Goal: Navigation & Orientation: Understand site structure

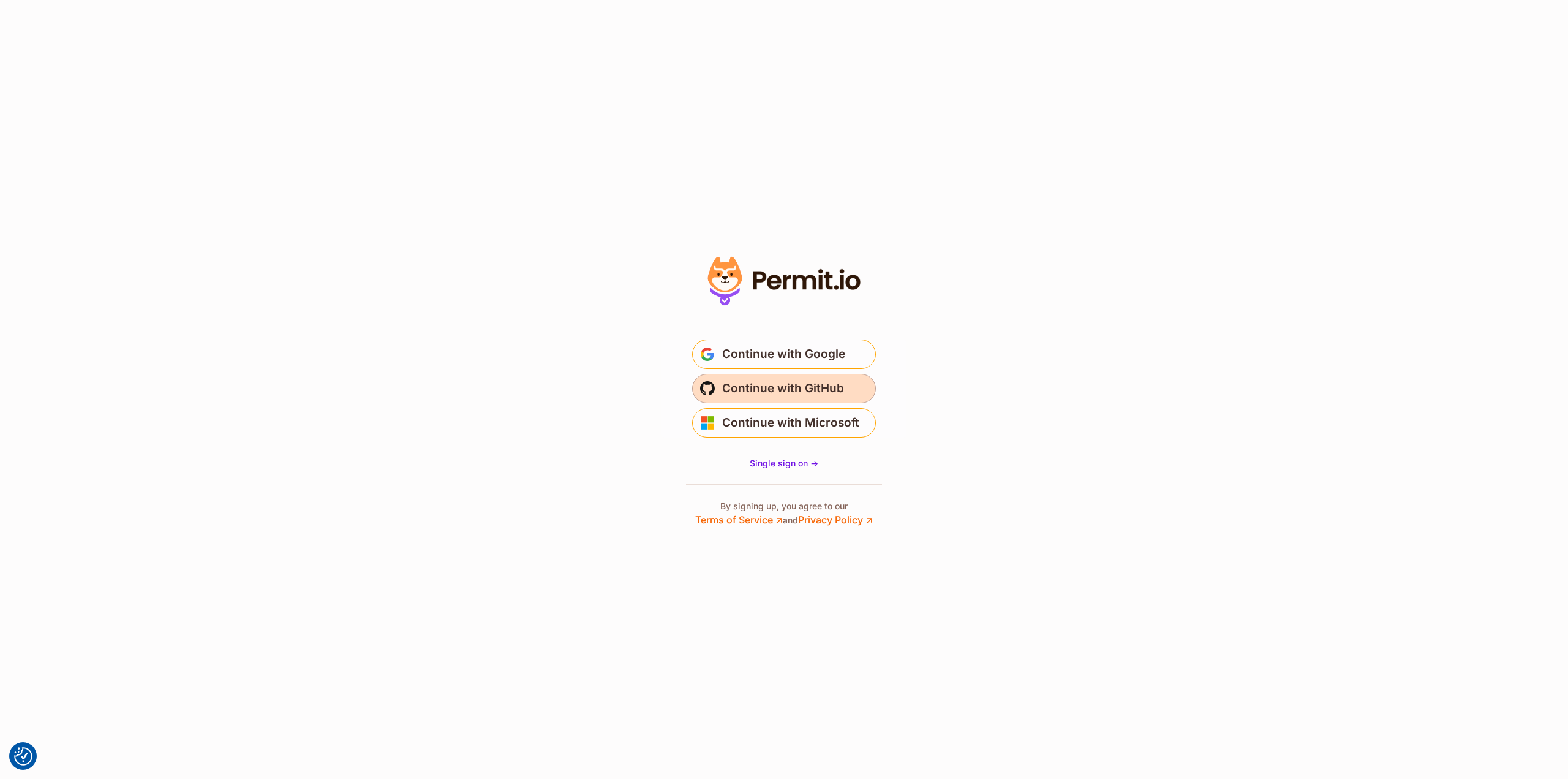
click at [753, 384] on span "Continue with GitHub" at bounding box center [783, 388] width 122 height 20
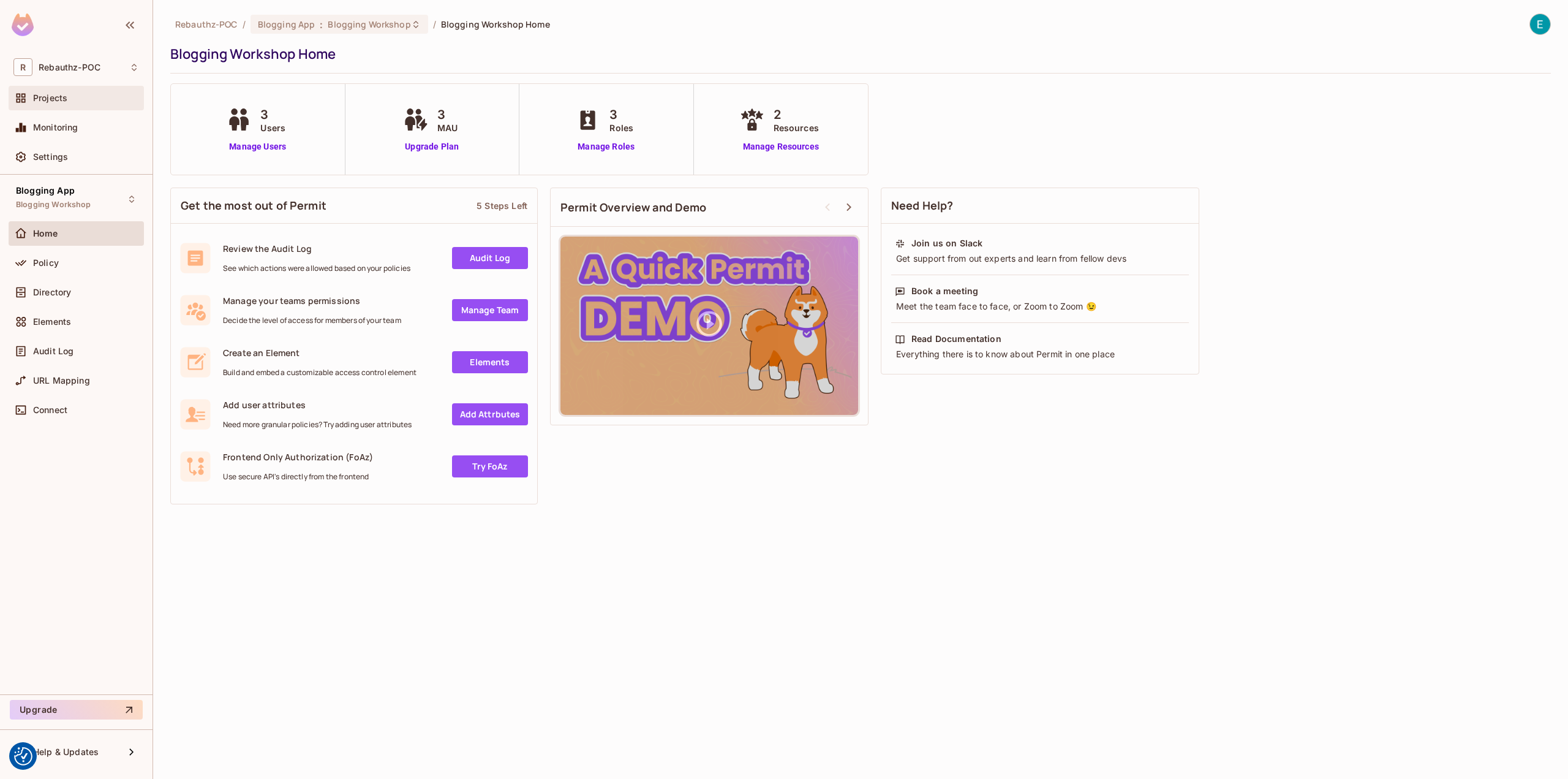
click at [63, 99] on span "Projects" at bounding box center [50, 98] width 35 height 10
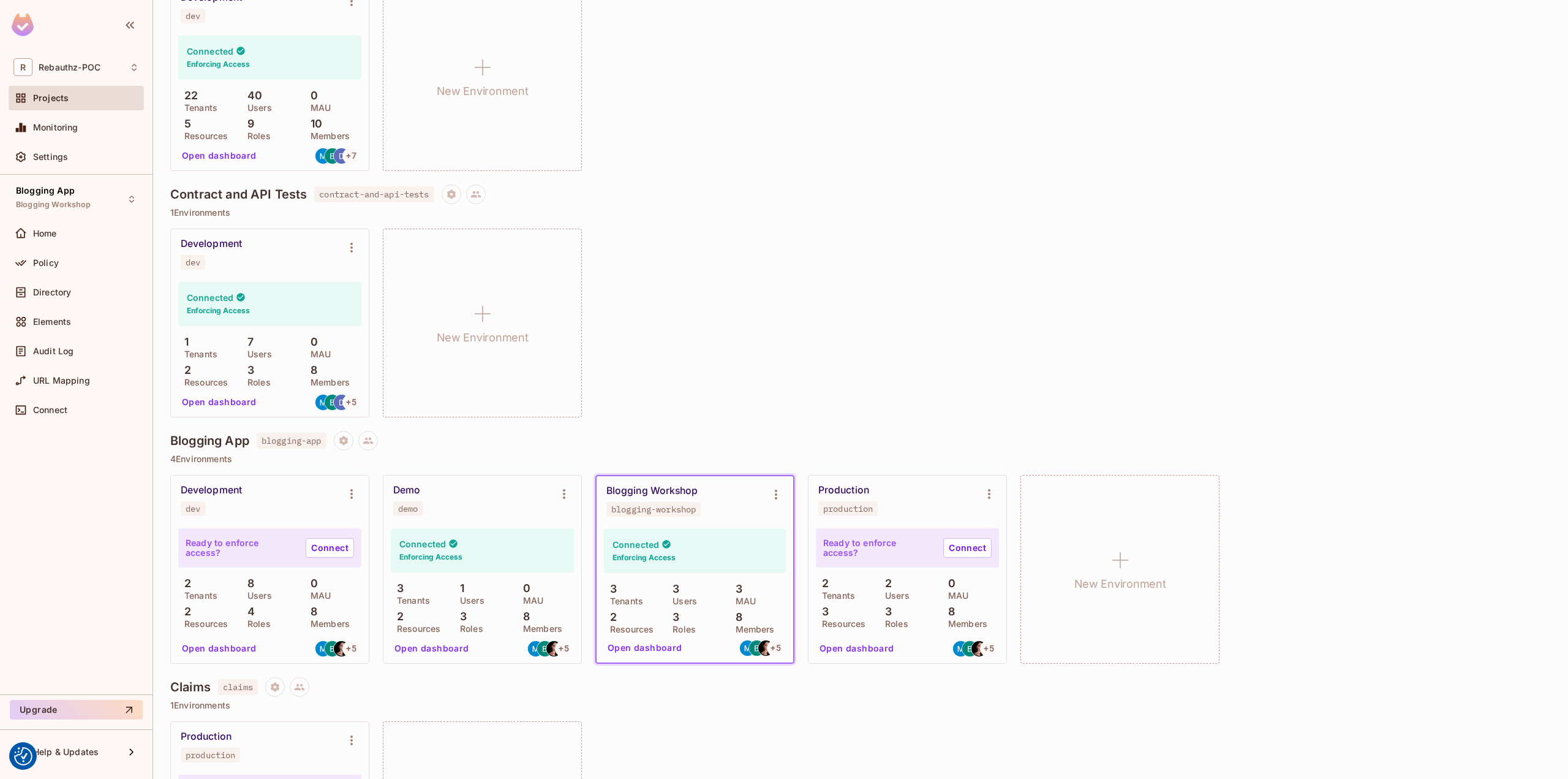
scroll to position [328, 0]
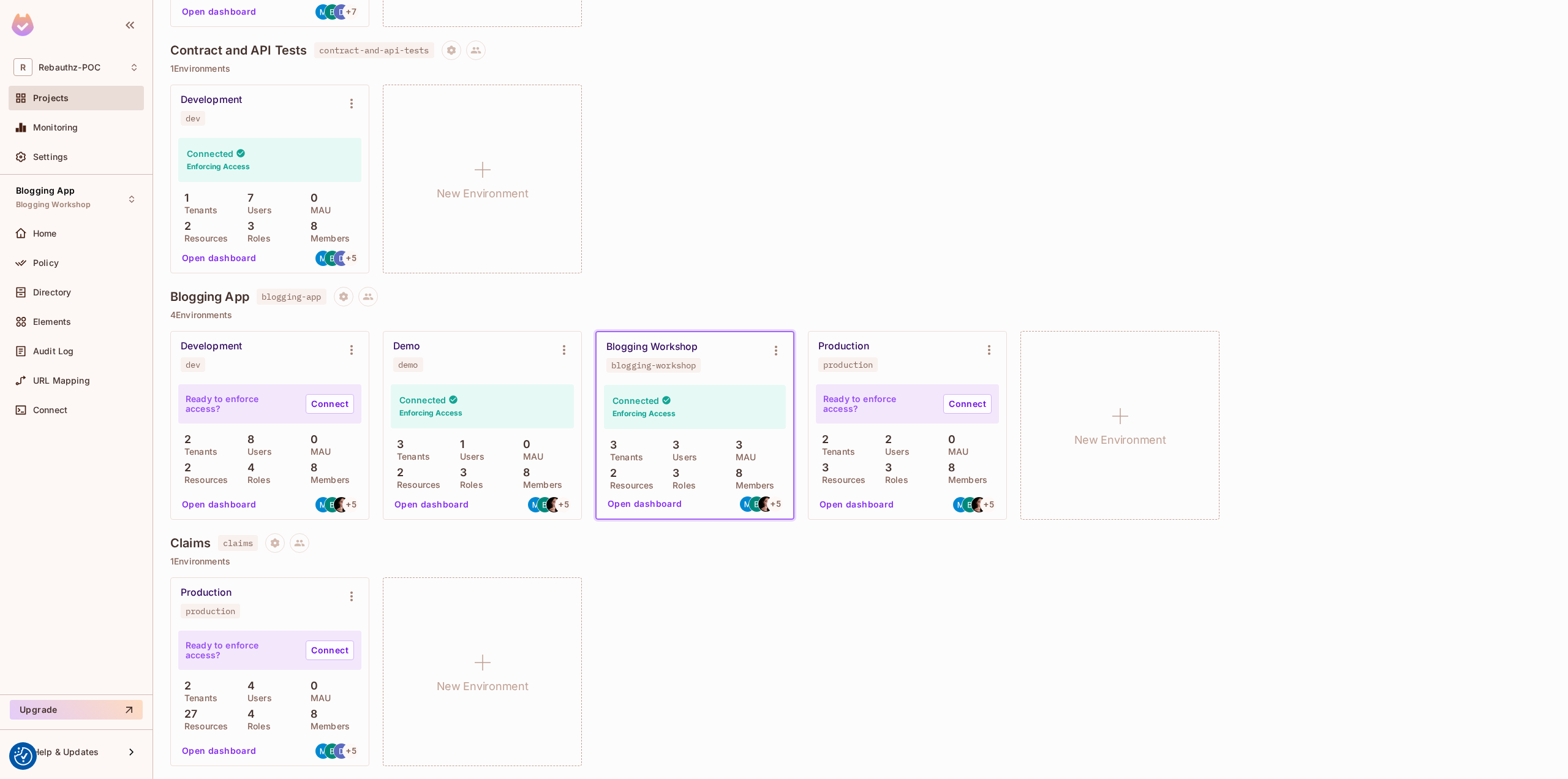
click at [211, 595] on div "Production" at bounding box center [206, 592] width 51 height 12
click at [331, 649] on link "Connect" at bounding box center [330, 650] width 48 height 20
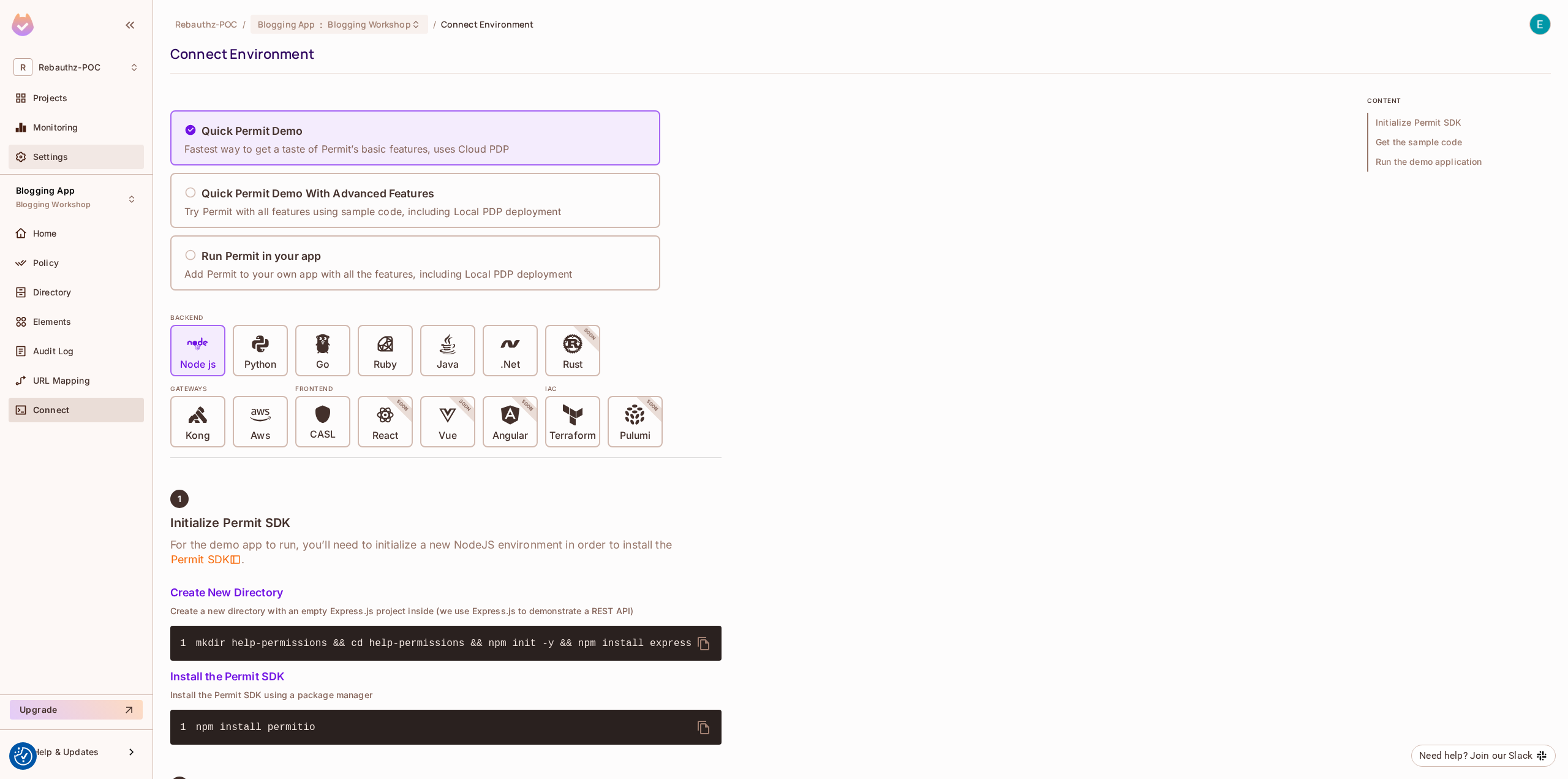
click at [52, 157] on span "Settings" at bounding box center [51, 157] width 35 height 10
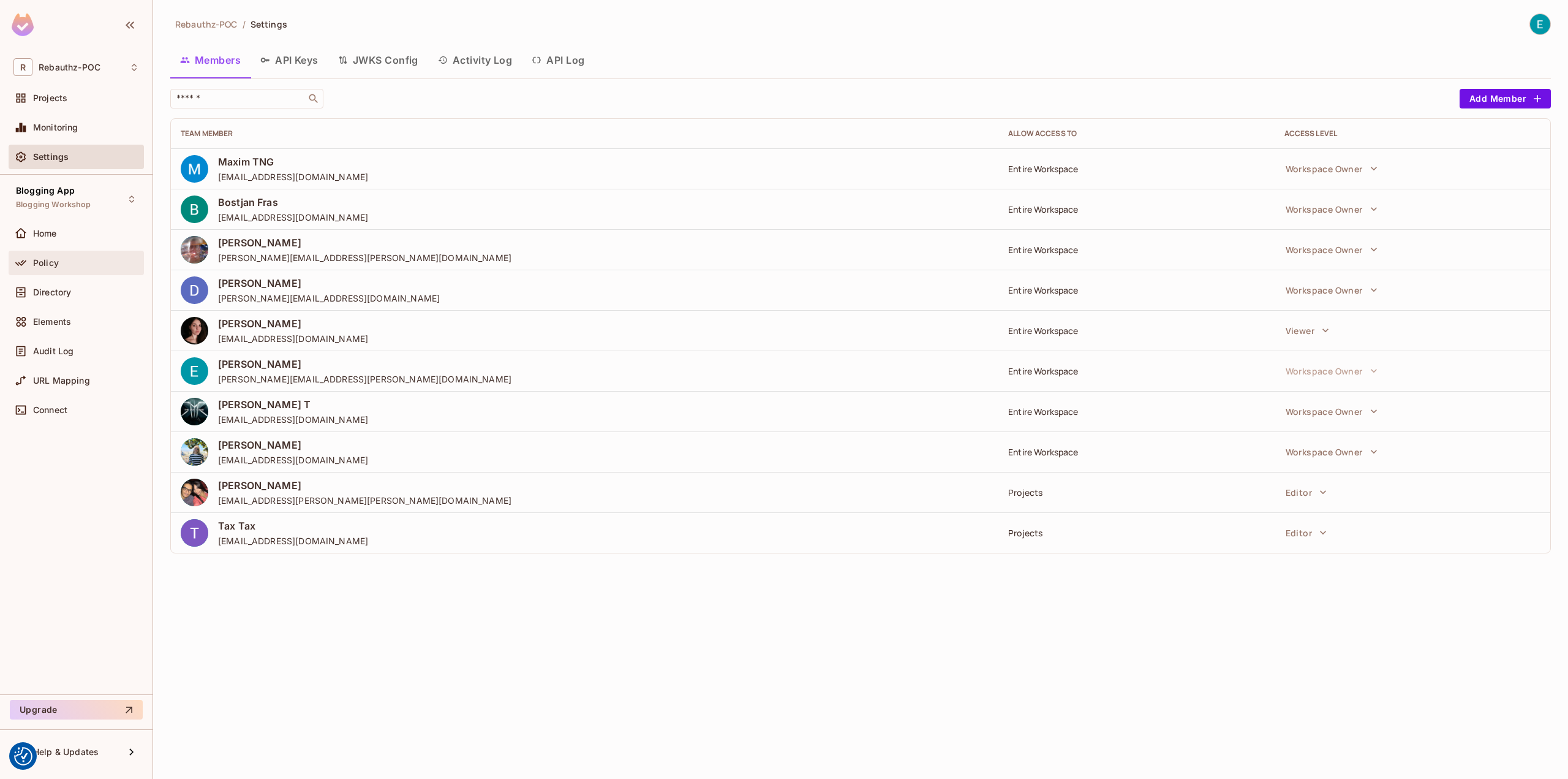
click at [53, 258] on span "Policy" at bounding box center [46, 262] width 25 height 10
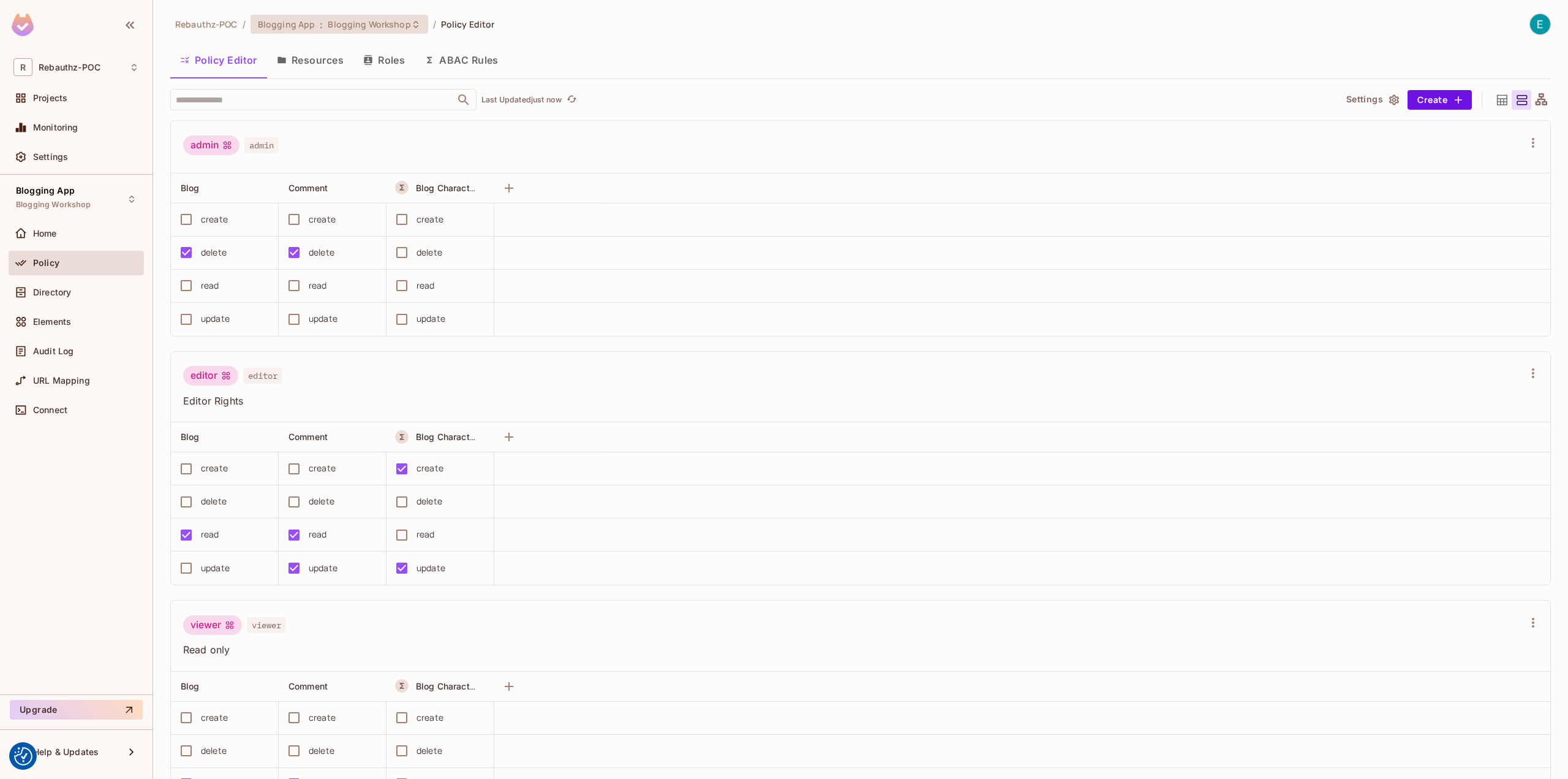
click at [359, 25] on span "Blogging Workshop" at bounding box center [369, 24] width 83 height 12
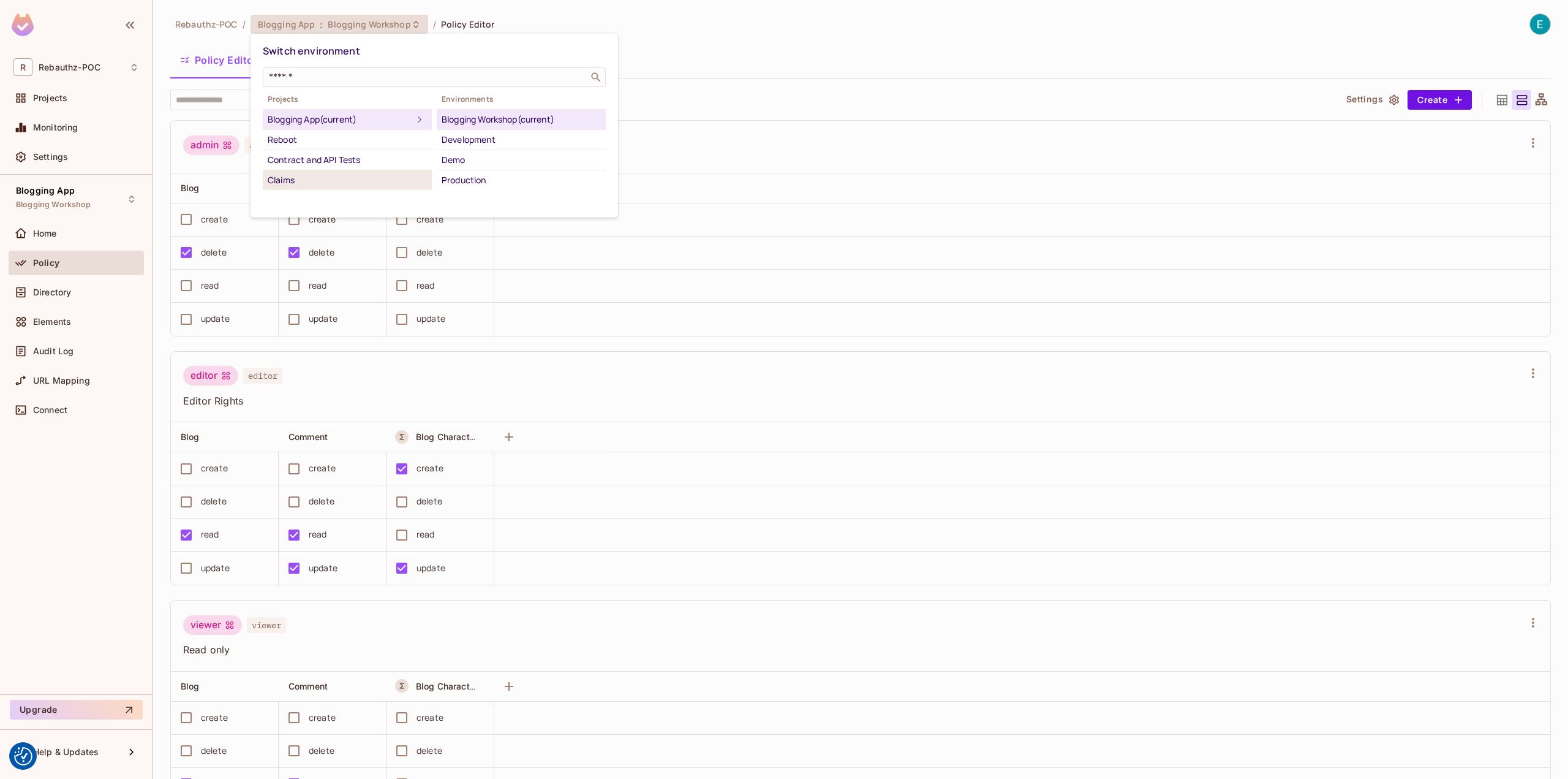
click at [341, 181] on div "Claims" at bounding box center [347, 180] width 159 height 15
click at [468, 117] on div "Production" at bounding box center [521, 119] width 159 height 15
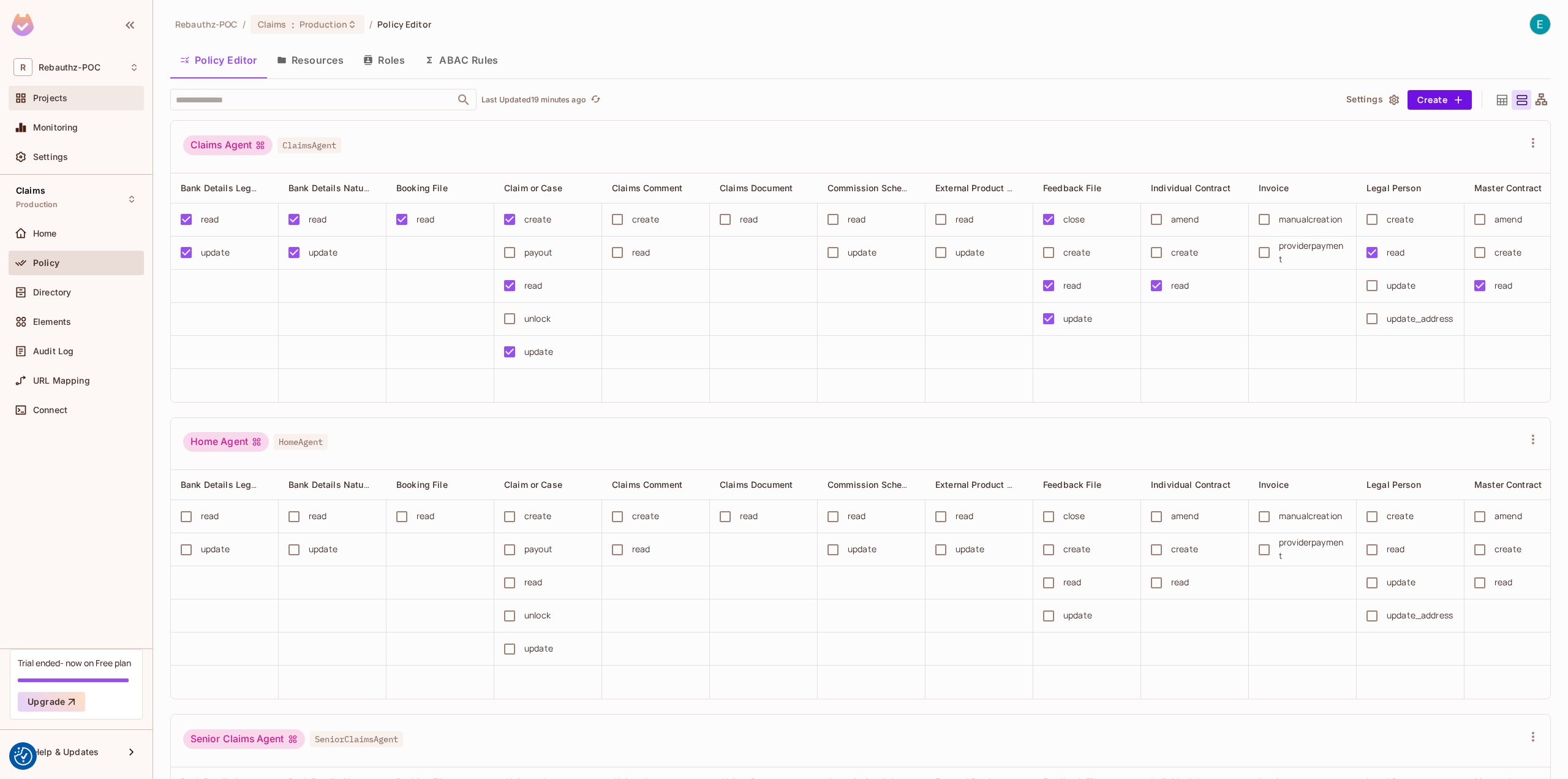
click at [60, 104] on div "Projects" at bounding box center [76, 98] width 126 height 15
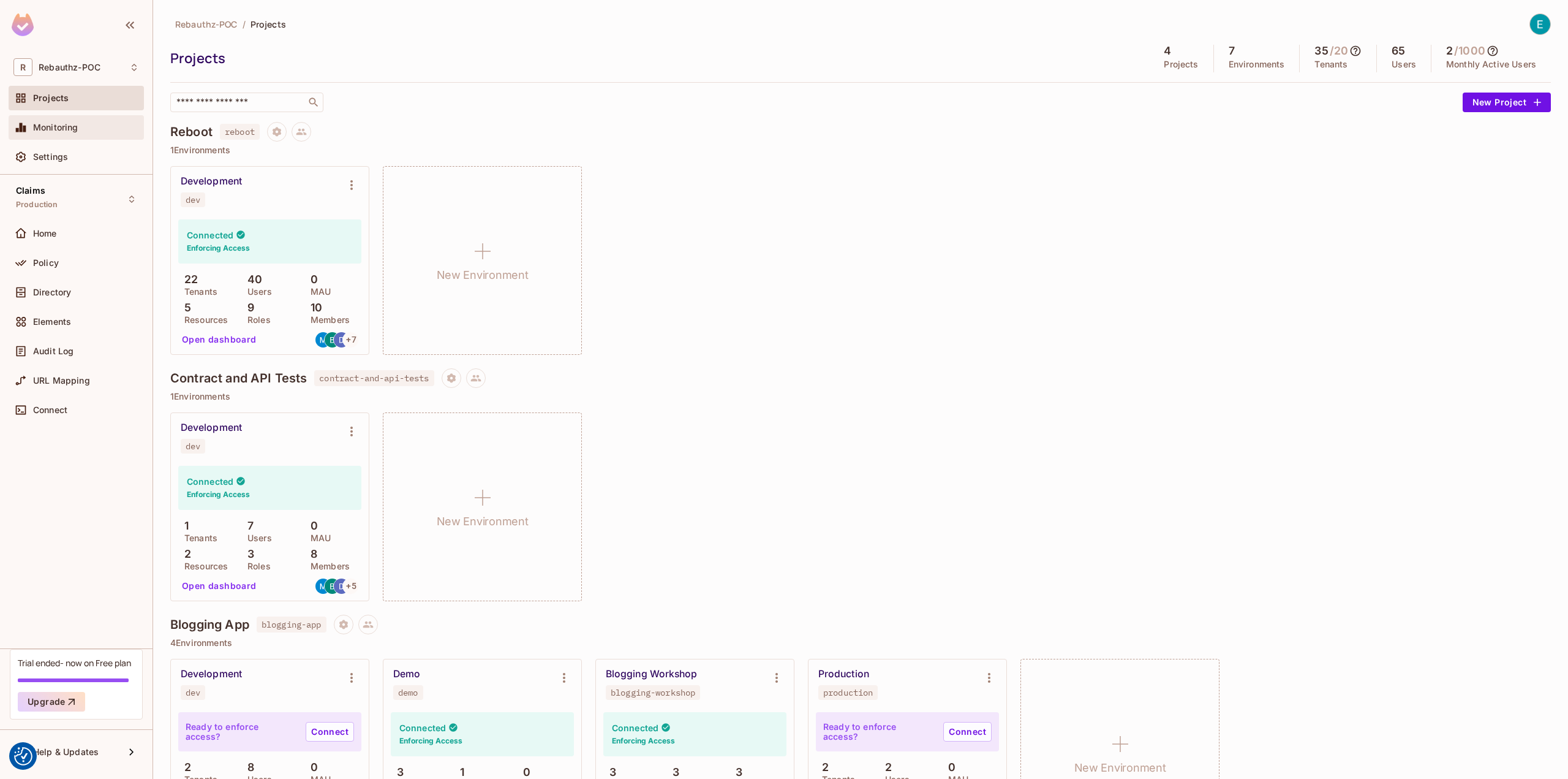
click at [49, 132] on span "Monitoring" at bounding box center [55, 127] width 45 height 10
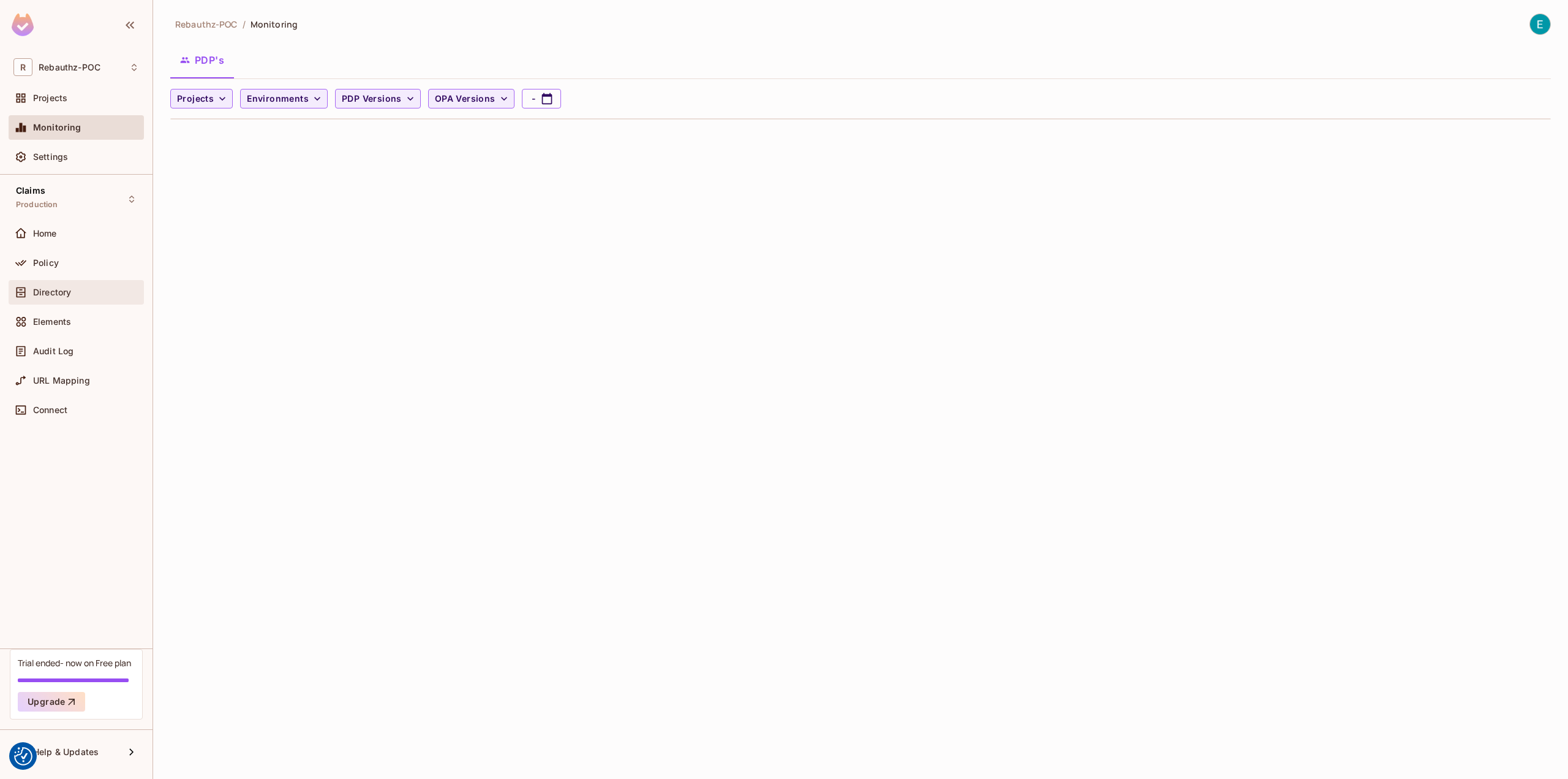
click at [54, 299] on div "Directory" at bounding box center [76, 292] width 136 height 25
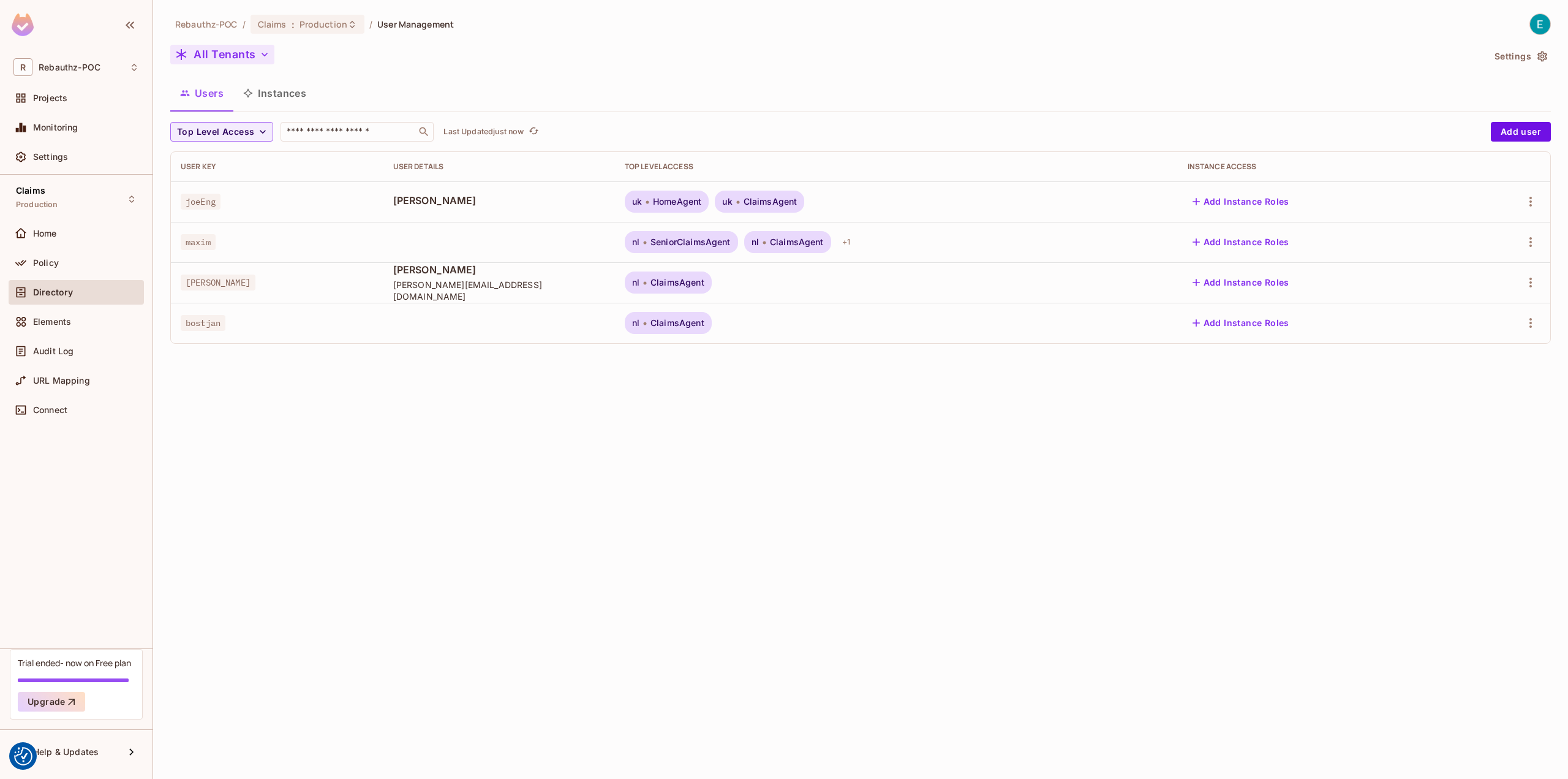
click at [226, 63] on button "All Tenants" at bounding box center [222, 55] width 104 height 20
click at [226, 145] on span "NL" at bounding box center [246, 141] width 132 height 12
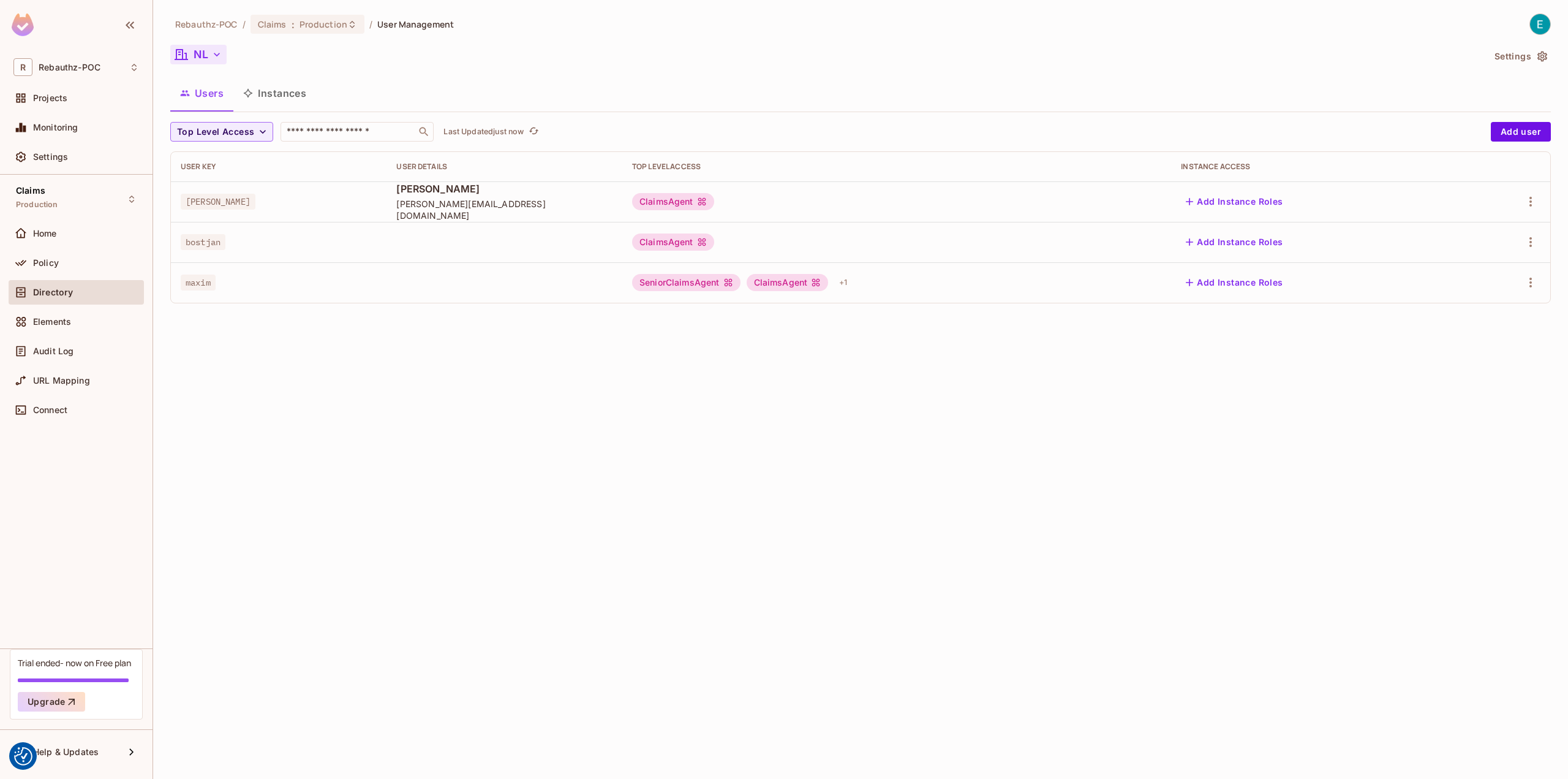
click at [215, 57] on icon "button" at bounding box center [217, 54] width 12 height 12
click at [215, 57] on div at bounding box center [784, 390] width 1568 height 779
click at [215, 57] on icon "button" at bounding box center [217, 54] width 12 height 12
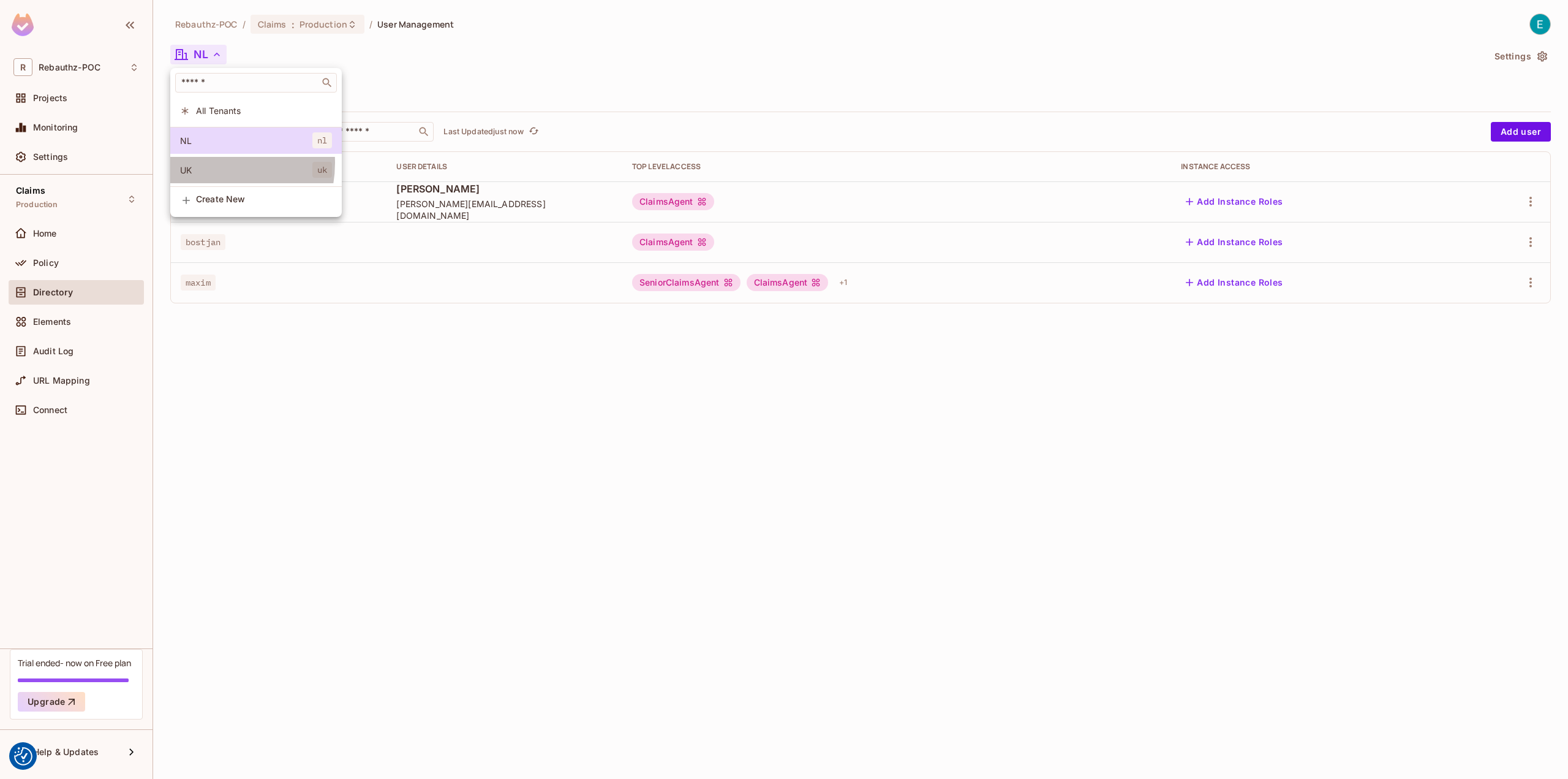
click at [212, 162] on li "UK uk" at bounding box center [256, 170] width 172 height 26
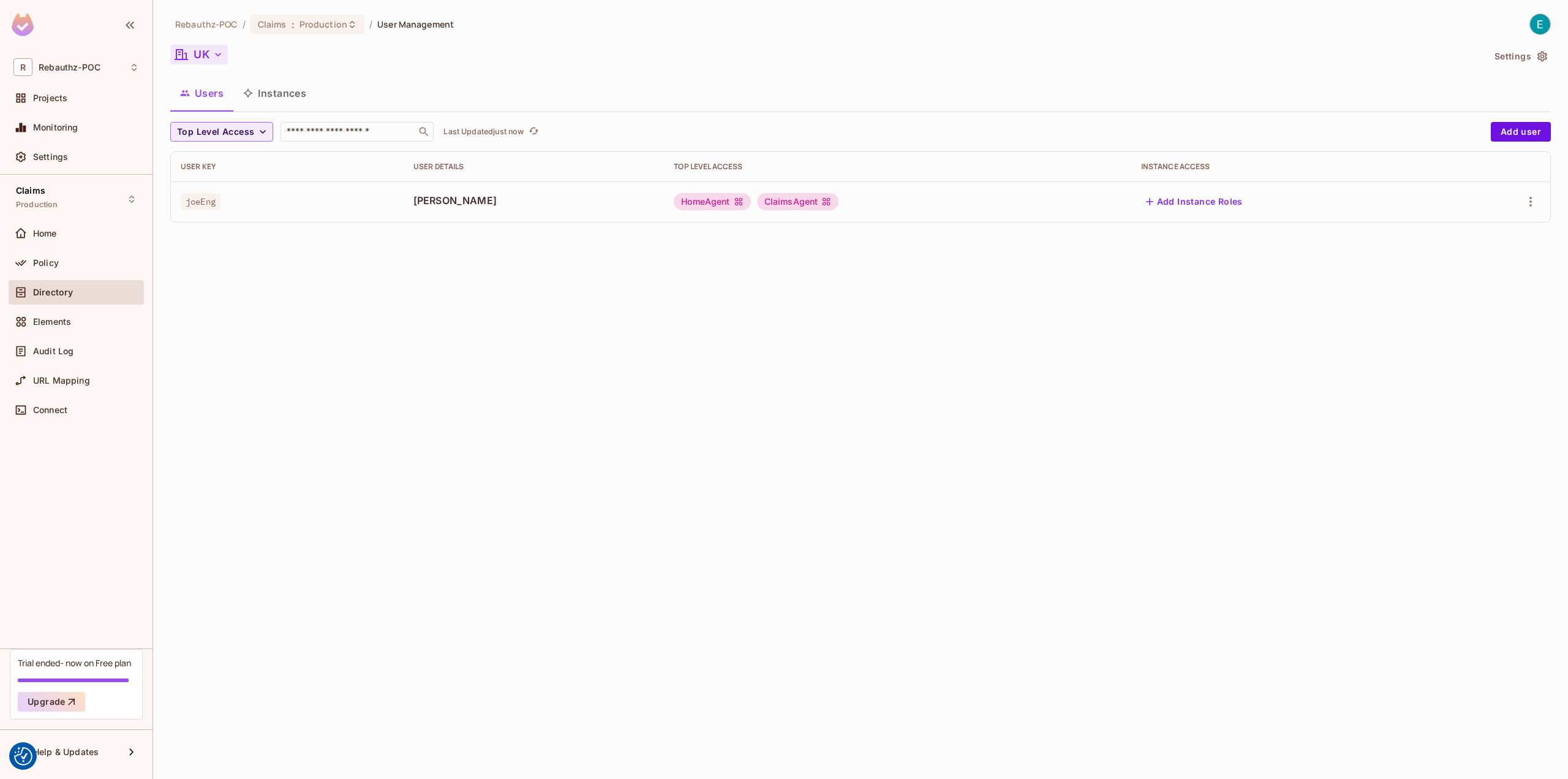
click at [207, 55] on button "UK" at bounding box center [199, 55] width 57 height 20
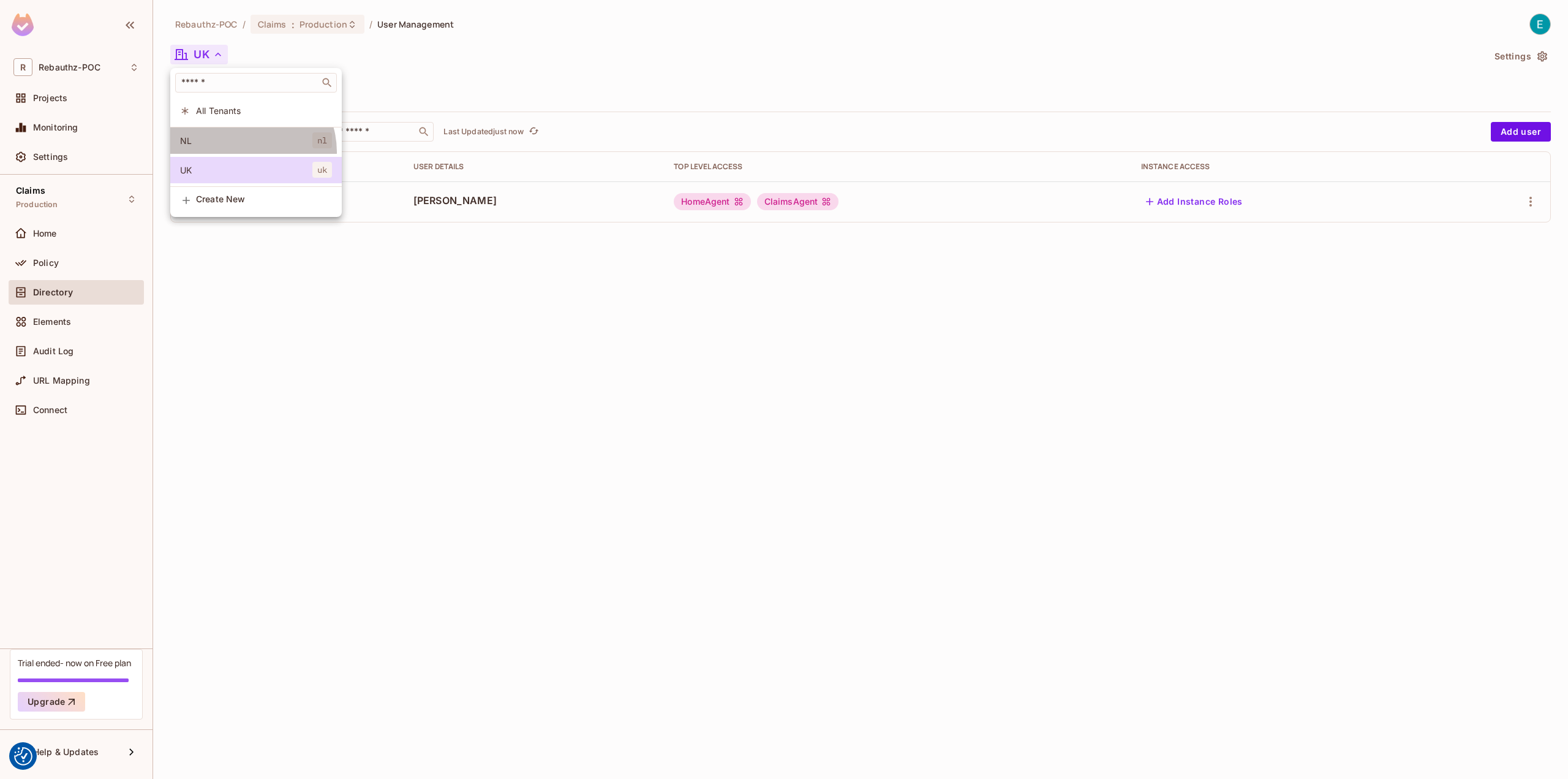
click at [245, 152] on li "NL nl" at bounding box center [256, 140] width 172 height 26
